Goal: Transaction & Acquisition: Book appointment/travel/reservation

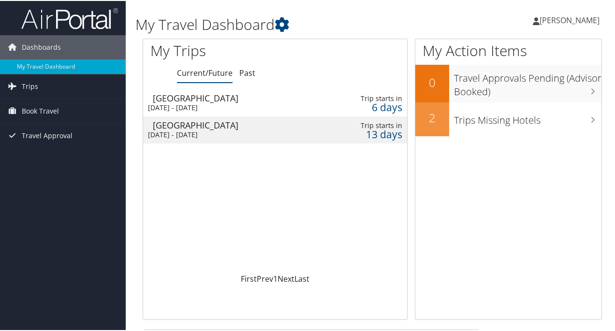
click at [181, 97] on div "Portland" at bounding box center [234, 97] width 163 height 9
click at [176, 128] on div "Detroit" at bounding box center [234, 124] width 163 height 9
click at [167, 94] on div "Portland" at bounding box center [234, 97] width 163 height 9
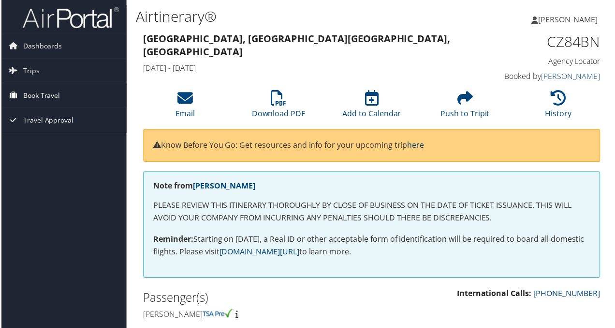
click at [45, 91] on span "Book Travel" at bounding box center [40, 96] width 37 height 24
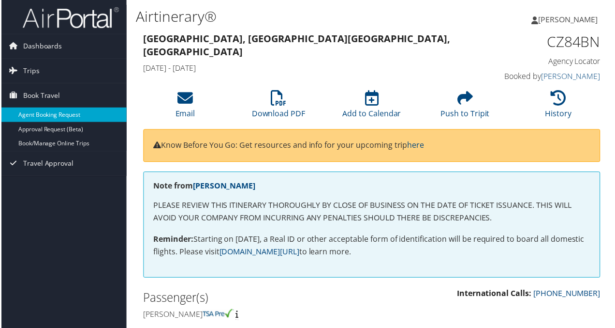
click at [51, 112] on link "Agent Booking Request" at bounding box center [63, 115] width 126 height 15
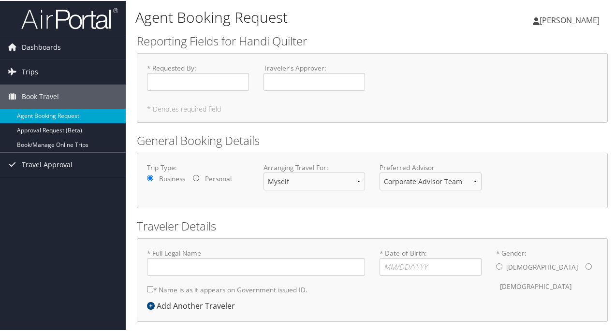
type input "[PERSON_NAME]"
click at [170, 81] on input "* Requested By : Required" at bounding box center [198, 81] width 102 height 18
type input "[PERSON_NAME]"
click at [420, 84] on div "* Requested By : [PERSON_NAME] Required Traveler's Approver : Required" at bounding box center [372, 79] width 465 height 35
click at [267, 82] on input "Traveler's Approver : Required" at bounding box center [315, 81] width 102 height 18
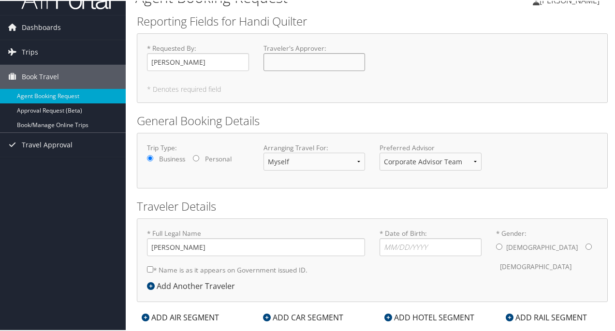
scroll to position [39, 0]
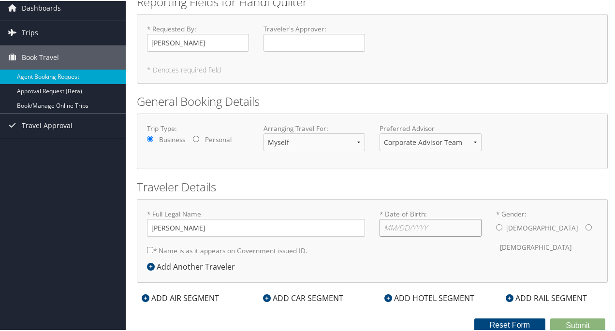
click at [387, 227] on input "* Date of Birth: Invalid Date" at bounding box center [431, 227] width 102 height 18
type input "[DATE]"
click at [586, 223] on input "* Gender: [DEMOGRAPHIC_DATA] [DEMOGRAPHIC_DATA]" at bounding box center [589, 226] width 6 height 6
radio input "true"
click at [149, 246] on input "* Name is as it appears on Government issued ID." at bounding box center [150, 249] width 6 height 6
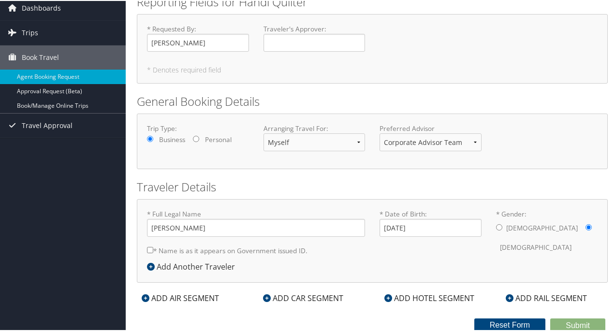
checkbox input "true"
click at [191, 294] on div "ADD AIR SEGMENT" at bounding box center [180, 298] width 87 height 12
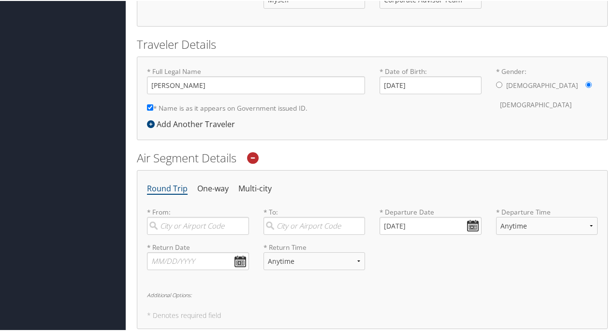
scroll to position [184, 0]
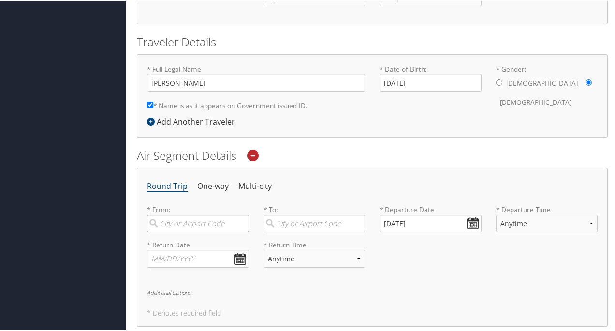
click at [172, 222] on input "search" at bounding box center [198, 223] width 102 height 18
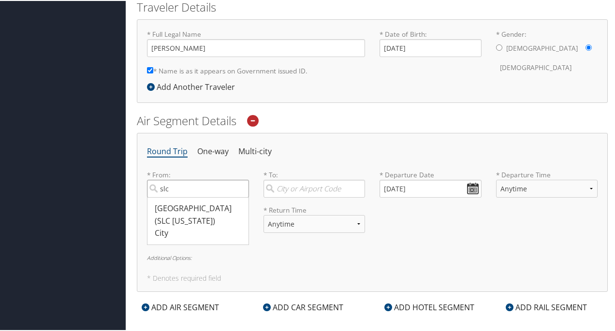
scroll to position [233, 0]
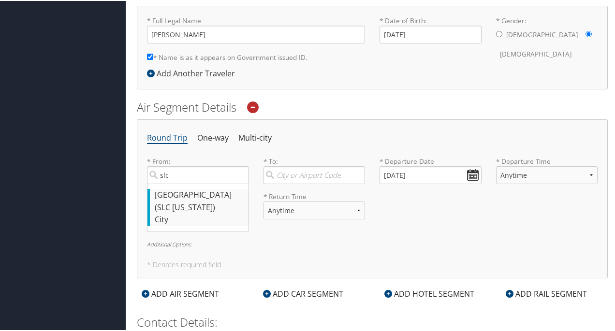
click at [159, 189] on div "[GEOGRAPHIC_DATA] (SLC [US_STATE])" at bounding box center [199, 200] width 89 height 25
click at [159, 183] on input "slc" at bounding box center [198, 174] width 102 height 18
type input "[GEOGRAPHIC_DATA] (SLC [US_STATE])"
click at [274, 172] on input "search" at bounding box center [315, 174] width 102 height 18
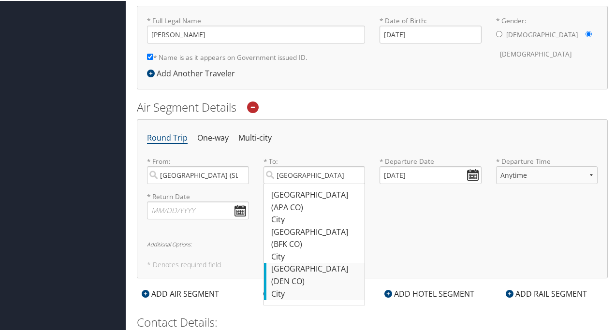
click at [310, 262] on div "Denver (DEN CO)" at bounding box center [315, 274] width 89 height 25
click at [310, 183] on input "[GEOGRAPHIC_DATA]" at bounding box center [315, 174] width 102 height 18
type input "Denver (DEN CO)"
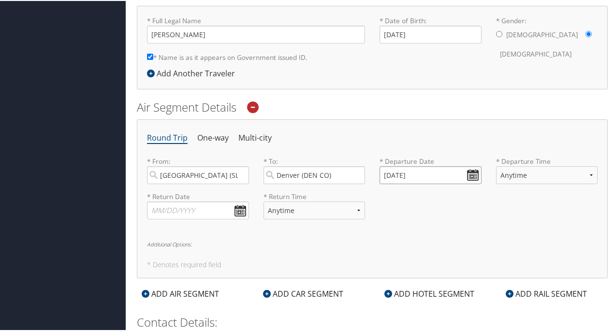
click at [470, 172] on input "[DATE]" at bounding box center [431, 174] width 102 height 18
click at [384, 173] on input "[DATE]" at bounding box center [431, 174] width 102 height 18
drag, startPoint x: 383, startPoint y: 172, endPoint x: 389, endPoint y: 173, distance: 6.3
click at [389, 173] on input "[DATE]" at bounding box center [431, 174] width 102 height 18
click at [400, 170] on input "[DATE]" at bounding box center [431, 174] width 102 height 18
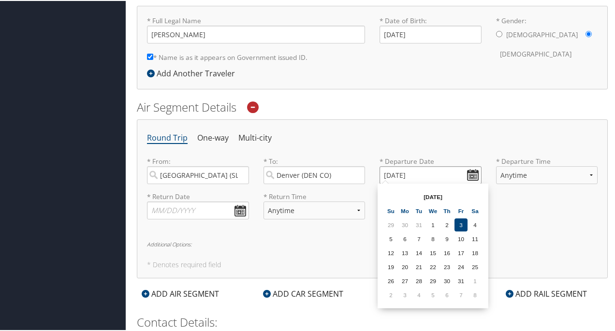
click at [470, 171] on input "[DATE]" at bounding box center [431, 174] width 102 height 18
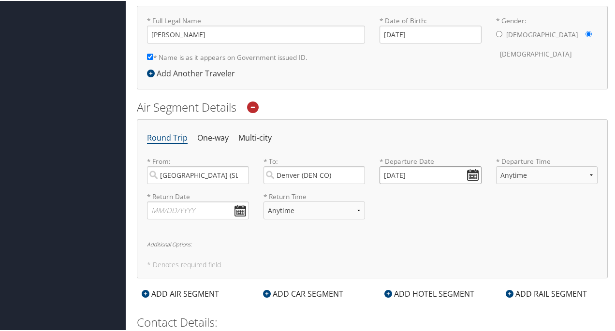
drag, startPoint x: 390, startPoint y: 171, endPoint x: 381, endPoint y: 173, distance: 8.9
click at [381, 173] on input "[DATE]" at bounding box center [431, 174] width 102 height 18
drag, startPoint x: 420, startPoint y: 171, endPoint x: 370, endPoint y: 173, distance: 50.8
click at [370, 173] on div "* From: [GEOGRAPHIC_DATA] (SLC [US_STATE]) Required * To: [GEOGRAPHIC_DATA] ([G…" at bounding box center [372, 173] width 465 height 35
type input "01/01/0202"
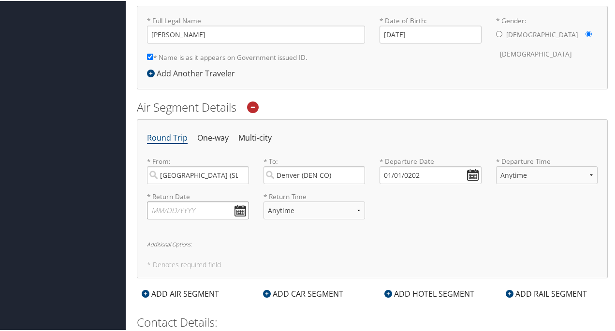
click at [166, 211] on input "text" at bounding box center [198, 210] width 102 height 18
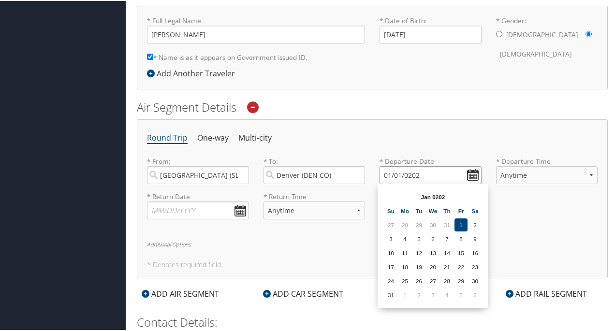
drag, startPoint x: 425, startPoint y: 171, endPoint x: 362, endPoint y: 170, distance: 62.4
click at [362, 170] on div "* From: [GEOGRAPHIC_DATA] ([GEOGRAPHIC_DATA] [US_STATE]) Required * To: [GEOGRA…" at bounding box center [372, 173] width 465 height 35
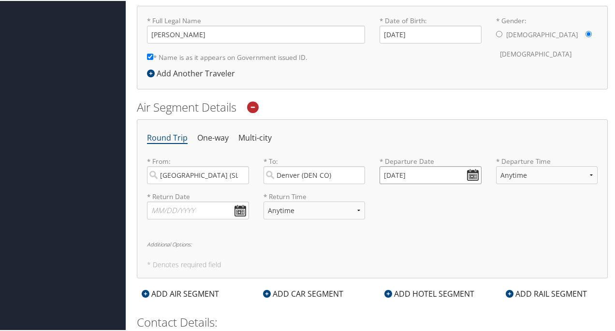
type input "01/01/20010"
drag, startPoint x: 429, startPoint y: 168, endPoint x: 362, endPoint y: 169, distance: 66.8
click at [362, 169] on div "* From: [GEOGRAPHIC_DATA] ([GEOGRAPHIC_DATA] [US_STATE]) Required * To: [GEOGRA…" at bounding box center [372, 173] width 465 height 35
drag, startPoint x: 383, startPoint y: 172, endPoint x: 395, endPoint y: 174, distance: 12.2
click at [395, 174] on input "text" at bounding box center [431, 174] width 102 height 18
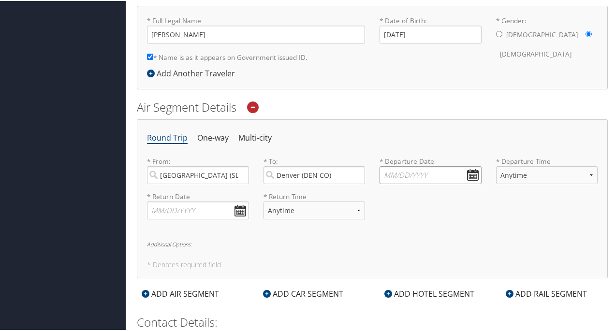
drag, startPoint x: 423, startPoint y: 169, endPoint x: 372, endPoint y: 171, distance: 51.8
click at [372, 171] on div "* Departure Date Dates must be valid" at bounding box center [430, 173] width 117 height 35
click at [384, 171] on input "text" at bounding box center [431, 174] width 102 height 18
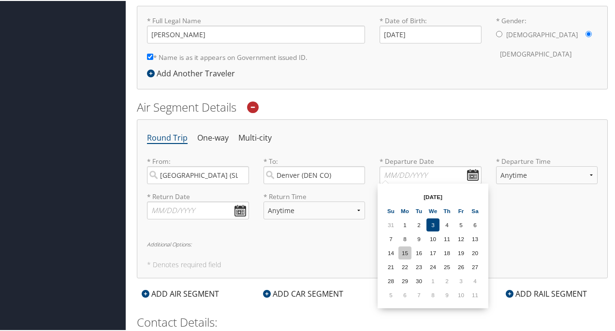
click at [406, 251] on td "15" at bounding box center [405, 252] width 13 height 13
type input "[DATE]"
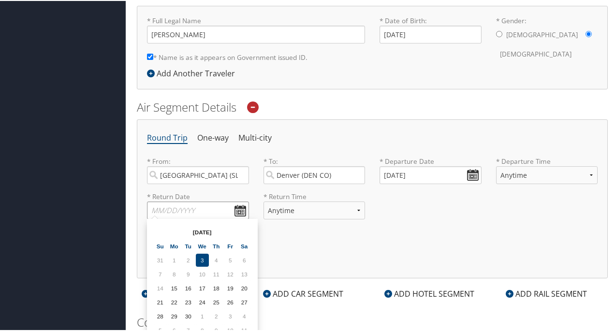
click at [240, 207] on input "text" at bounding box center [198, 210] width 102 height 18
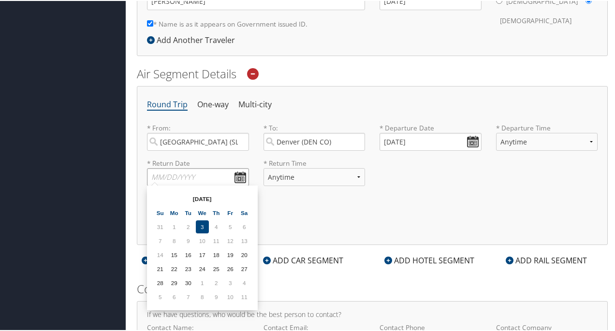
scroll to position [281, 0]
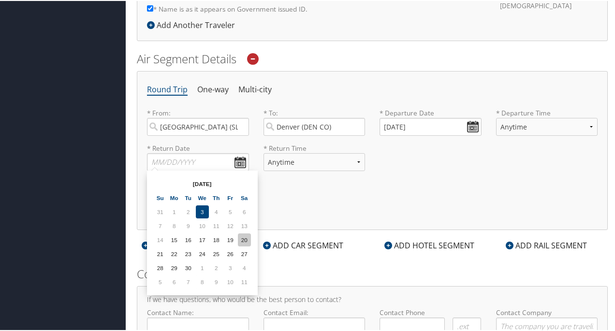
click at [245, 238] on td "20" at bounding box center [244, 239] width 13 height 13
drag, startPoint x: 159, startPoint y: 157, endPoint x: 145, endPoint y: 160, distance: 13.8
click at [145, 160] on div "* Return Date [DATE] Dates must be valid" at bounding box center [198, 160] width 117 height 35
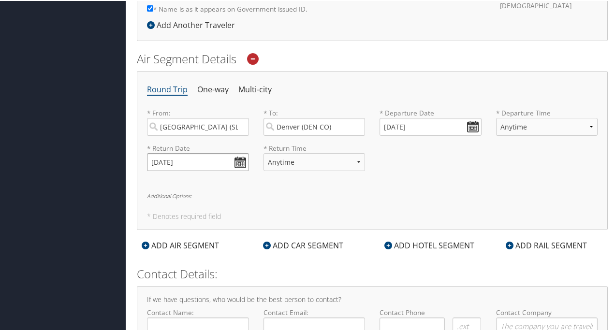
type input "[DATE]"
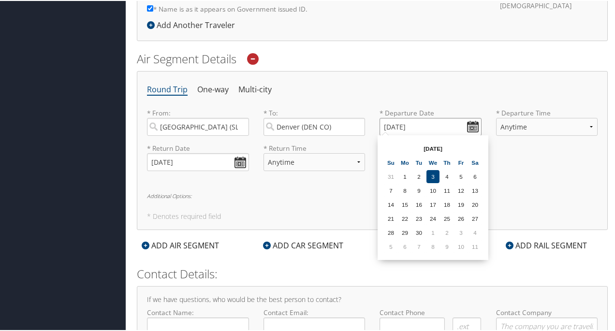
click at [390, 121] on input "[DATE]" at bounding box center [431, 126] width 102 height 18
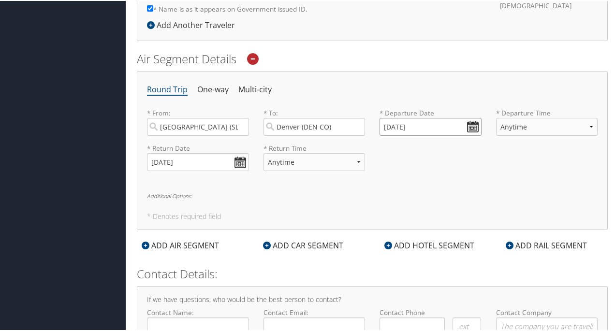
drag, startPoint x: 388, startPoint y: 125, endPoint x: 381, endPoint y: 125, distance: 7.3
click at [381, 125] on input "[DATE]" at bounding box center [431, 126] width 102 height 18
click at [402, 158] on div "* Return Date [DATE] Dates must be valid * Return Time Anytime Early Morning (5…" at bounding box center [372, 160] width 465 height 35
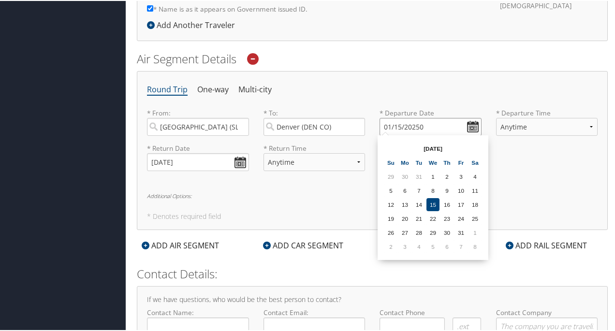
drag, startPoint x: 390, startPoint y: 121, endPoint x: 374, endPoint y: 124, distance: 16.2
click at [374, 124] on div "* Departure Date 01/15/20250 Dates must be valid" at bounding box center [430, 124] width 117 height 35
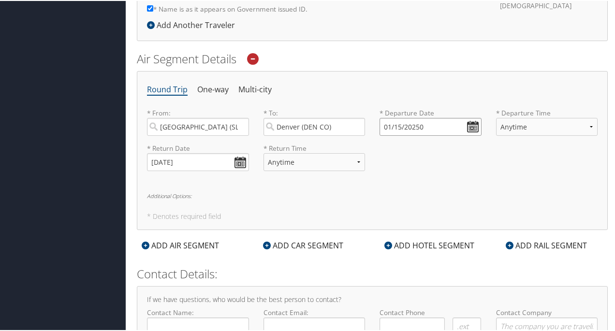
type input "01/15/202500"
drag, startPoint x: 422, startPoint y: 124, endPoint x: 376, endPoint y: 126, distance: 46.0
click at [376, 125] on div "* Departure Date 01/15/202500 Dates must be valid" at bounding box center [430, 124] width 117 height 35
click at [470, 126] on input "text" at bounding box center [431, 126] width 102 height 18
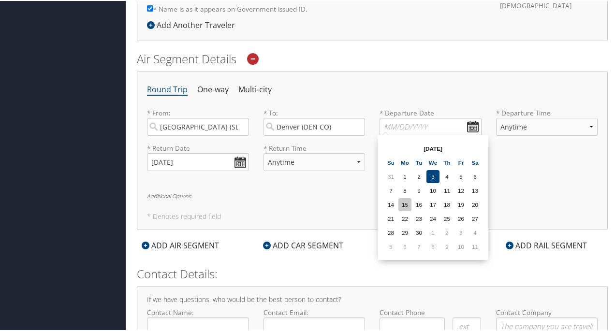
click at [406, 202] on td "15" at bounding box center [405, 203] width 13 height 13
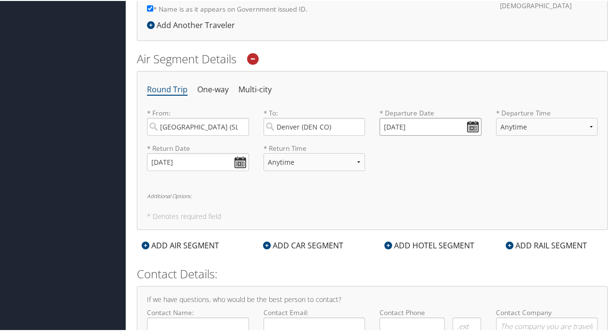
click at [387, 126] on input "[DATE]" at bounding box center [431, 126] width 102 height 18
drag, startPoint x: 388, startPoint y: 125, endPoint x: 381, endPoint y: 127, distance: 6.9
click at [381, 127] on input "[DATE]" at bounding box center [431, 126] width 102 height 18
drag, startPoint x: 428, startPoint y: 120, endPoint x: 355, endPoint y: 125, distance: 72.7
click at [355, 125] on div "* From: [GEOGRAPHIC_DATA] ([GEOGRAPHIC_DATA] [US_STATE]) Required * To: [GEOGRA…" at bounding box center [372, 124] width 465 height 35
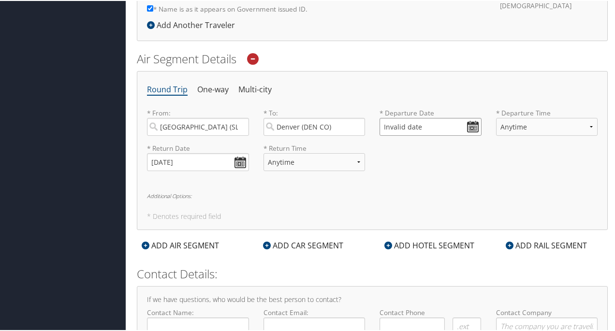
drag, startPoint x: 422, startPoint y: 122, endPoint x: 362, endPoint y: 126, distance: 60.6
click at [362, 126] on div "* From: [GEOGRAPHIC_DATA] (SLC [US_STATE]) Required * To: [GEOGRAPHIC_DATA] ([G…" at bounding box center [372, 124] width 465 height 35
type input "[DATE]"
drag, startPoint x: 422, startPoint y: 122, endPoint x: 374, endPoint y: 127, distance: 47.7
click at [374, 127] on div "* Departure Date [DATE] Dates must be valid" at bounding box center [430, 124] width 117 height 35
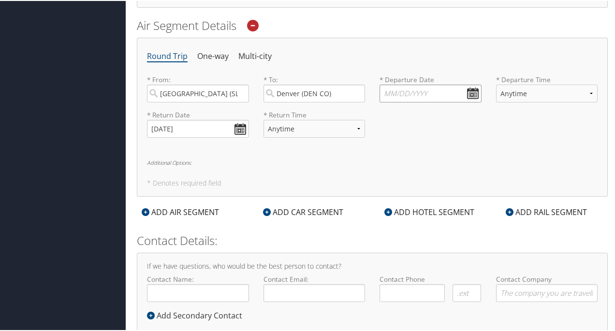
scroll to position [329, 0]
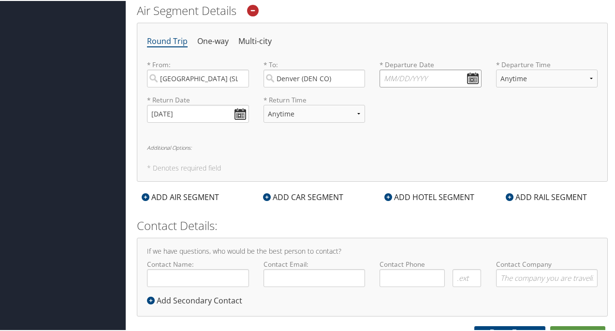
click at [468, 76] on input "text" at bounding box center [431, 78] width 102 height 18
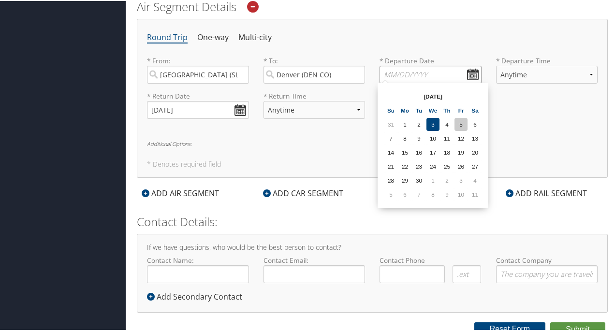
scroll to position [337, 0]
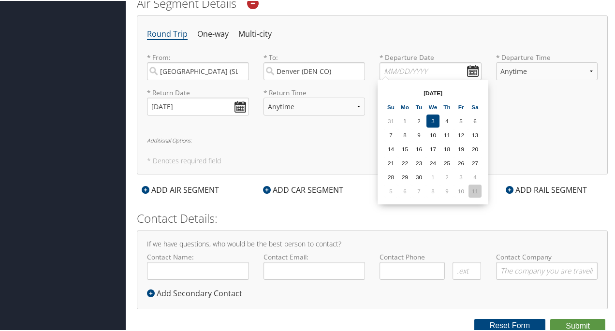
click at [473, 190] on td "11" at bounding box center [475, 190] width 13 height 13
click at [400, 67] on input "[DATE]" at bounding box center [431, 70] width 102 height 18
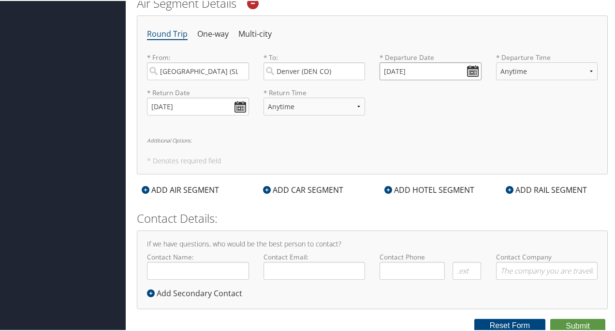
type input "[DATE]"
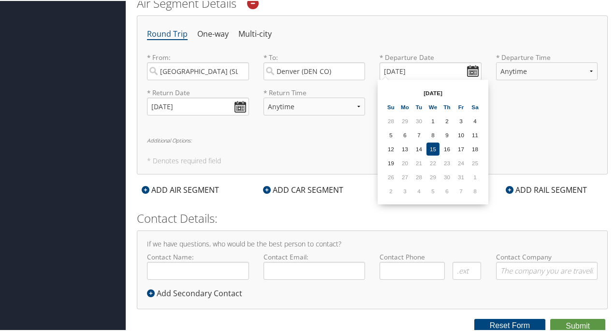
click at [524, 122] on div "Round Trip One-way Multi-city * From: [GEOGRAPHIC_DATA] ([GEOGRAPHIC_DATA] [US_…" at bounding box center [372, 94] width 471 height 159
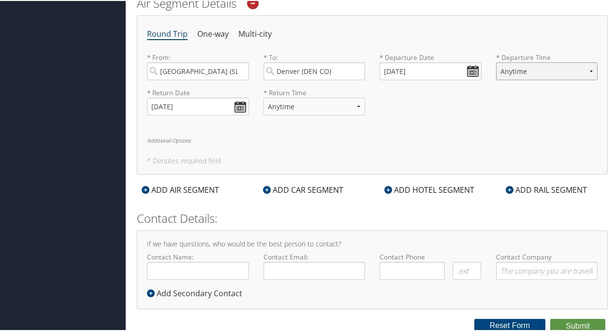
click at [586, 64] on select "Anytime Early Morning (5AM-7AM) Morning (7AM-12PM) Afternoon (12PM-5PM) Evening…" at bounding box center [547, 70] width 102 height 18
select select "10:00 AM"
click at [496, 61] on select "Anytime Early Morning (5AM-7AM) Morning (7AM-12PM) Afternoon (12PM-5PM) Evening…" at bounding box center [547, 70] width 102 height 18
click at [356, 104] on select "Anytime Early Morning (5AM-7AM) Morning (7AM-12PM) Afternoon (12PM-5PM) Evening…" at bounding box center [315, 106] width 102 height 18
select select "11:00 AM"
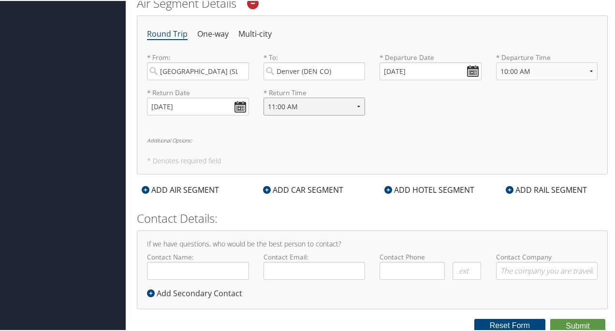
click at [264, 97] on select "Anytime Early Morning (5AM-7AM) Morning (7AM-12PM) Afternoon (12PM-5PM) Evening…" at bounding box center [315, 106] width 102 height 18
click at [295, 183] on div "ADD CAR SEGMENT" at bounding box center [303, 189] width 90 height 12
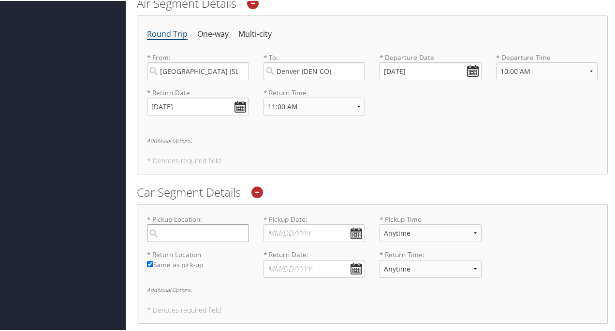
click at [181, 233] on input "search" at bounding box center [198, 232] width 102 height 18
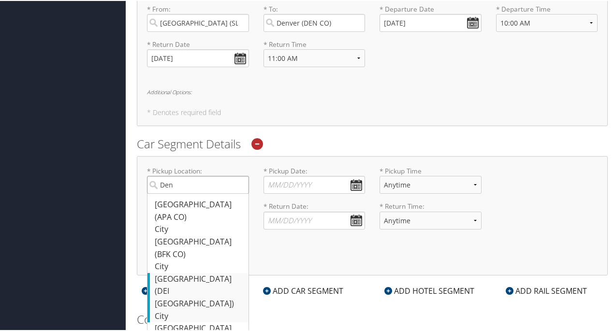
scroll to position [433, 0]
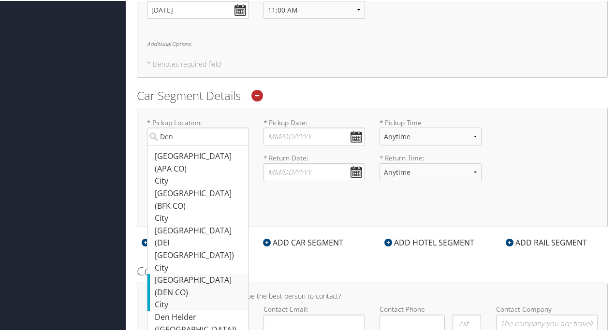
click at [170, 273] on div "Denver (DEN CO)" at bounding box center [199, 285] width 89 height 25
click at [170, 145] on input "Den" at bounding box center [198, 136] width 102 height 18
type input "[GEOGRAPHIC_DATA]"
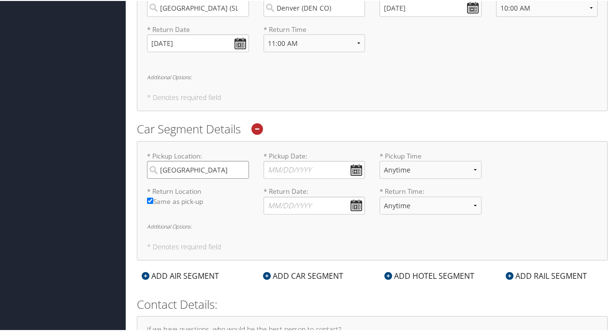
scroll to position [385, 0]
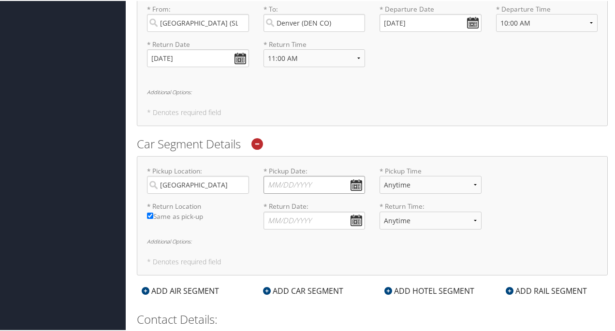
click at [358, 180] on input "* Pickup Date: Dates must be valid" at bounding box center [315, 184] width 102 height 18
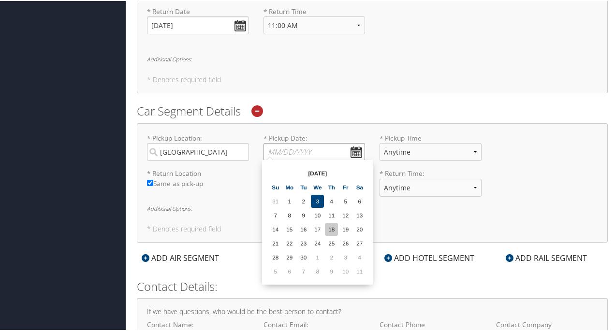
scroll to position [433, 0]
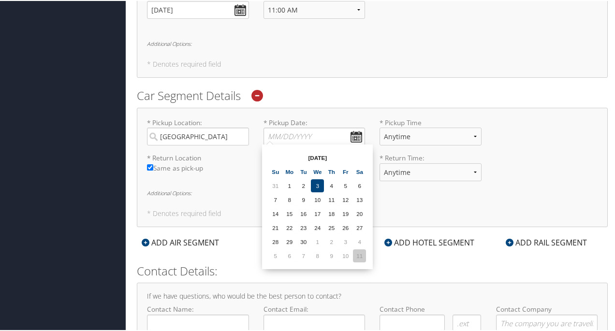
click at [358, 254] on td "11" at bounding box center [359, 255] width 13 height 13
click at [283, 134] on input "[DATE]" at bounding box center [315, 136] width 102 height 18
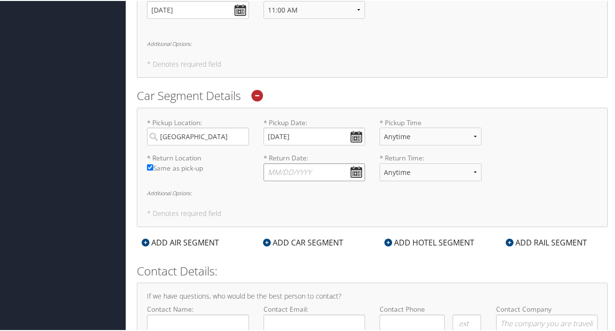
click at [284, 169] on input "* Return Date: Dates must be valid" at bounding box center [315, 172] width 102 height 18
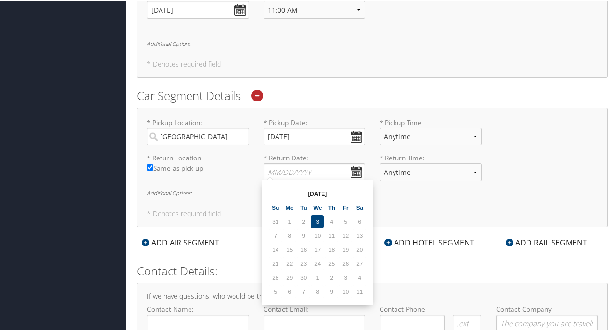
click at [360, 289] on td "11" at bounding box center [359, 290] width 13 height 13
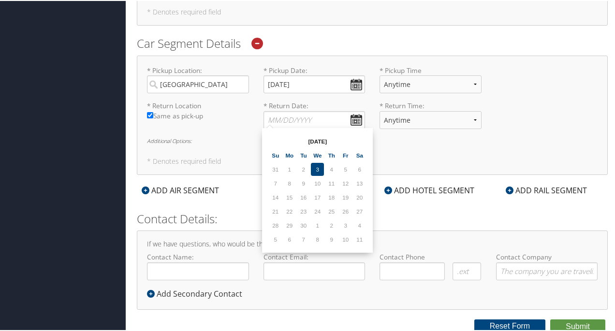
scroll to position [437, 0]
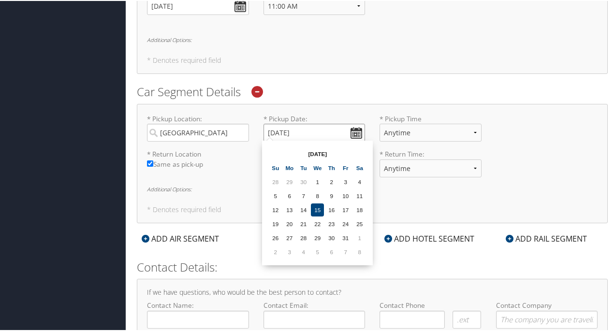
click at [357, 128] on input "[DATE]" at bounding box center [315, 132] width 102 height 18
click at [348, 237] on td "31" at bounding box center [345, 237] width 13 height 13
click at [353, 131] on input "[DATE]" at bounding box center [315, 132] width 102 height 18
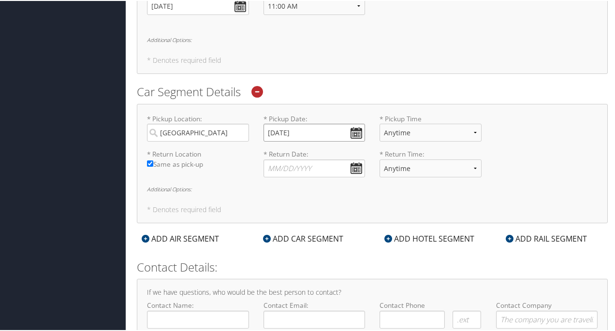
drag, startPoint x: 277, startPoint y: 129, endPoint x: 285, endPoint y: 132, distance: 9.3
click at [285, 132] on input "[DATE]" at bounding box center [315, 132] width 102 height 18
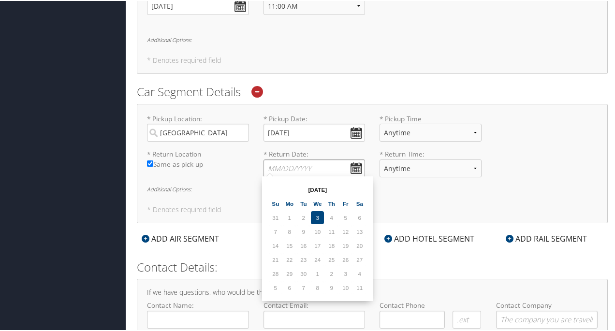
click at [288, 167] on input "* Return Date: Dates must be valid" at bounding box center [315, 168] width 102 height 18
click at [360, 286] on td "11" at bounding box center [359, 287] width 13 height 13
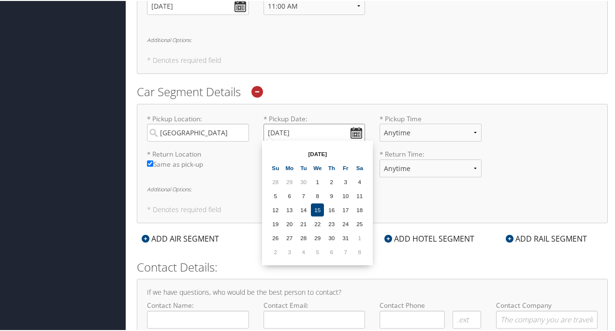
click at [355, 128] on input "[DATE]" at bounding box center [315, 132] width 102 height 18
click at [316, 179] on td "1" at bounding box center [317, 181] width 13 height 13
type input "[DATE]"
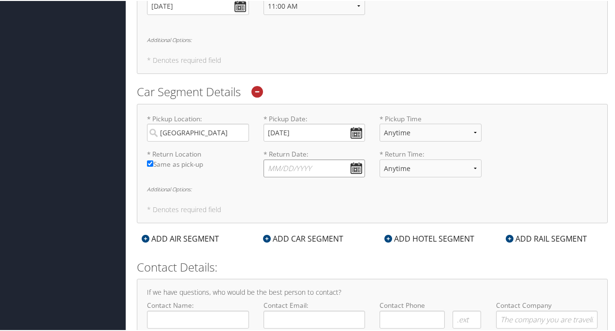
click at [356, 163] on input "* Return Date: Dates must be valid" at bounding box center [315, 168] width 102 height 18
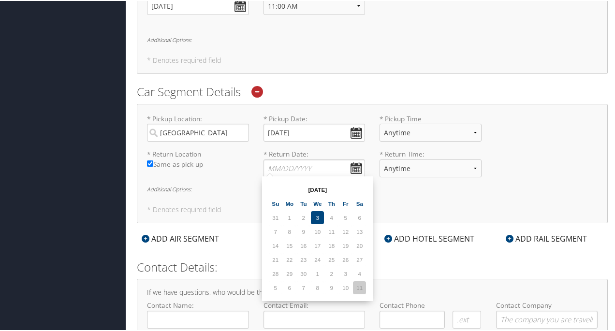
click at [361, 287] on td "11" at bounding box center [359, 287] width 13 height 13
type input "[DATE]"
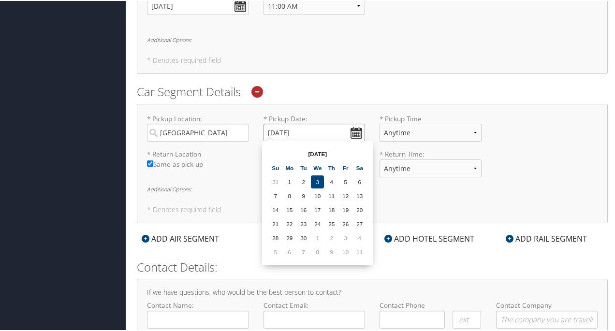
drag, startPoint x: 276, startPoint y: 128, endPoint x: 284, endPoint y: 129, distance: 8.3
click at [284, 129] on input "[DATE]" at bounding box center [315, 132] width 102 height 18
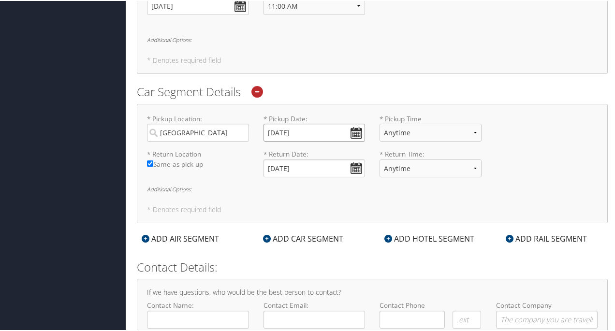
type input "[DATE]"
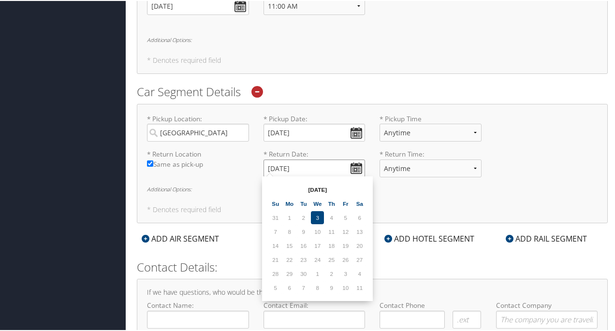
drag, startPoint x: 277, startPoint y: 166, endPoint x: 284, endPoint y: 169, distance: 7.4
click at [284, 169] on input "[DATE]" at bounding box center [315, 168] width 102 height 18
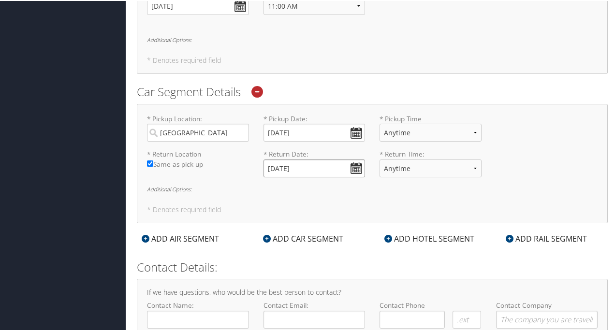
type input "[DATE]"
click at [197, 130] on input "[GEOGRAPHIC_DATA]" at bounding box center [198, 132] width 102 height 18
type input "[GEOGRAPHIC_DATA]"
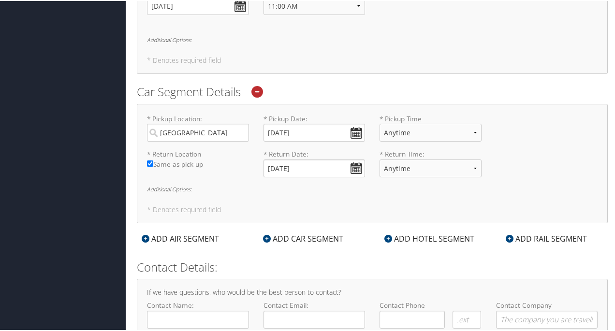
click at [236, 186] on h6 "Additional Options:" at bounding box center [372, 188] width 451 height 5
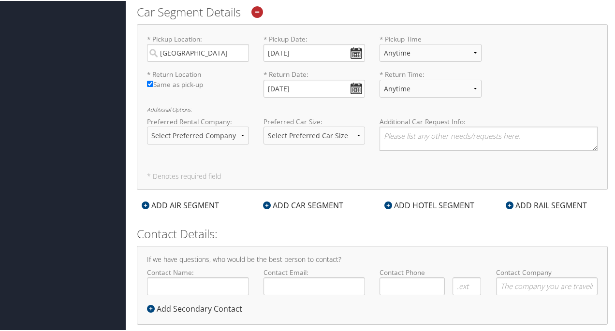
scroll to position [532, 0]
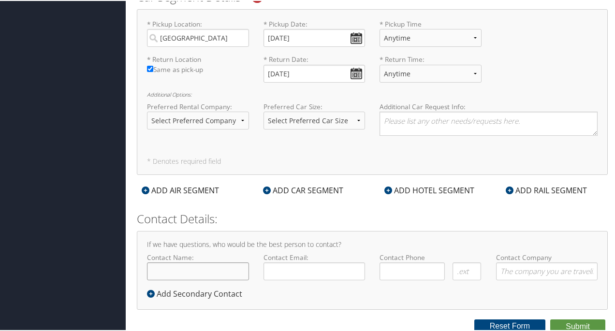
click at [188, 268] on input "Contact Name:" at bounding box center [198, 271] width 102 height 18
type input "[PERSON_NAME]"
click at [286, 267] on input "Contact Email:" at bounding box center [315, 271] width 102 height 18
type input "[EMAIL_ADDRESS][DOMAIN_NAME]"
click at [386, 268] on input "( ) -" at bounding box center [412, 271] width 65 height 18
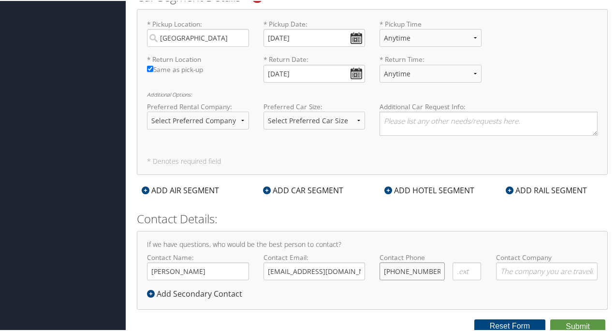
type input "[PHONE_NUMBER]"
click at [503, 263] on input "Contact Company" at bounding box center [547, 271] width 102 height 18
type input "Handi Quilter"
click at [558, 323] on button "Submit" at bounding box center [578, 326] width 55 height 15
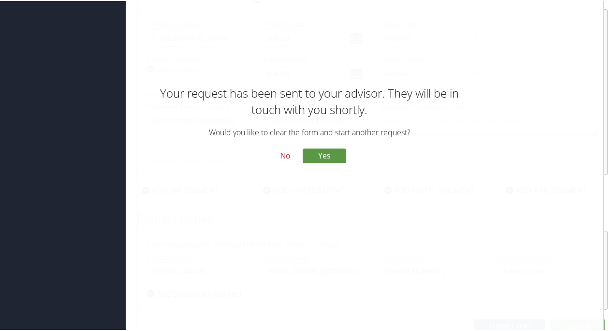
click at [286, 156] on button "No" at bounding box center [285, 155] width 25 height 16
